Goal: Communication & Community: Answer question/provide support

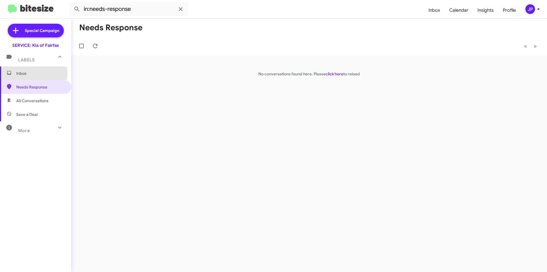
click at [27, 73] on span "Inbox" at bounding box center [40, 73] width 48 height 6
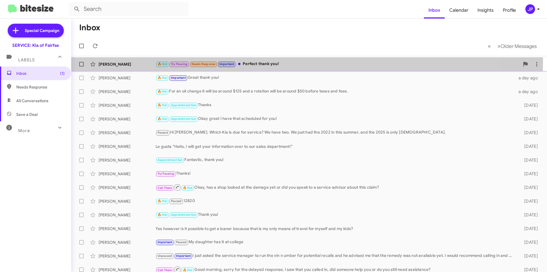
click at [268, 60] on div "[PERSON_NAME] 🔥 Hot Try Pausing Needs Response Important Perfect thank you! an …" at bounding box center [309, 63] width 467 height 11
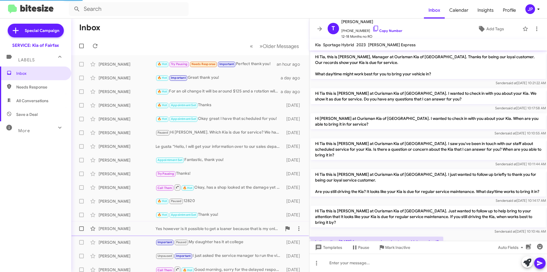
scroll to position [101, 0]
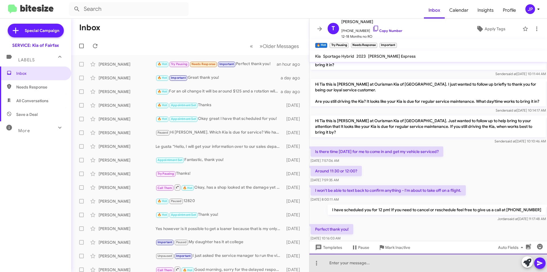
click at [405, 262] on div at bounding box center [429, 262] width 238 height 18
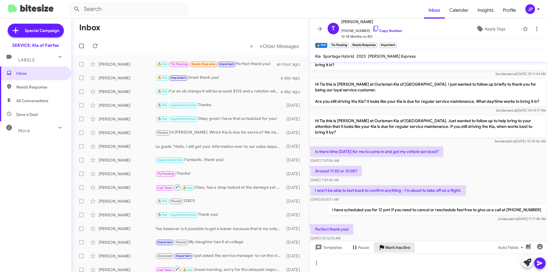
click at [407, 250] on span "Mark Inactive" at bounding box center [397, 247] width 25 height 10
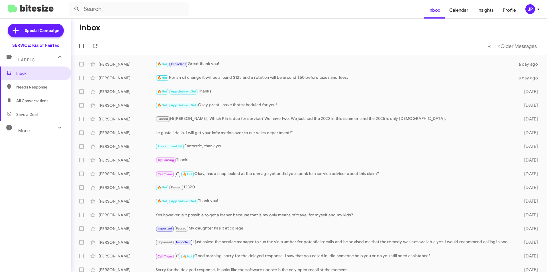
click at [43, 87] on span "Needs Response" at bounding box center [40, 87] width 48 height 6
type input "in:needs-response"
